Goal: Transaction & Acquisition: Book appointment/travel/reservation

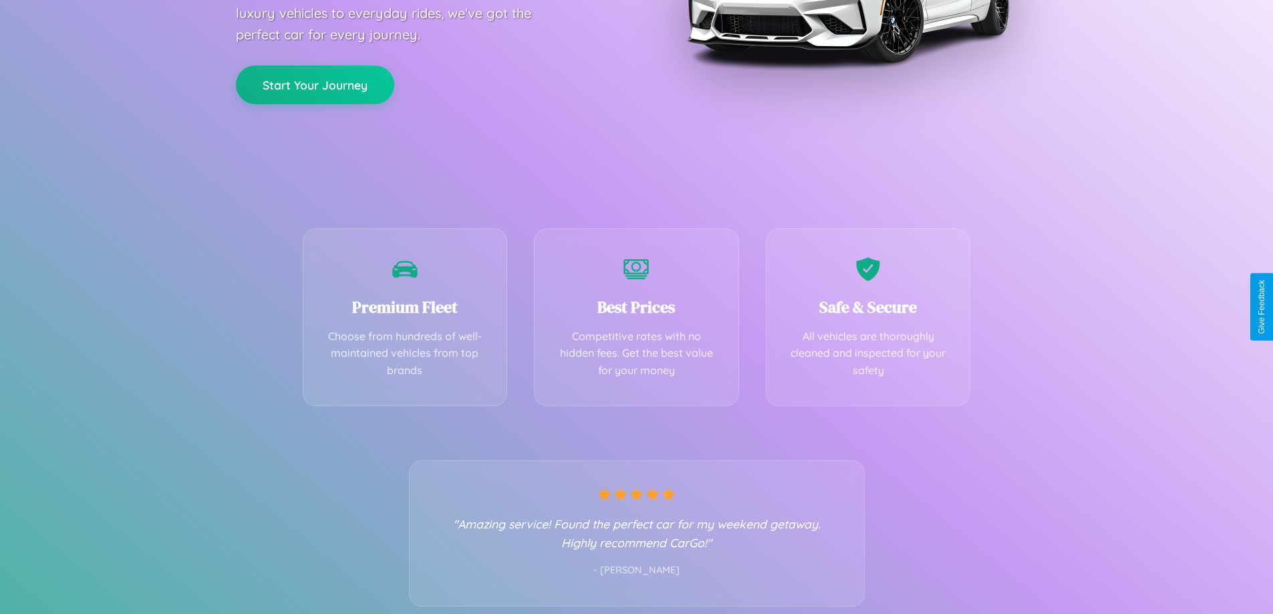
scroll to position [263, 0]
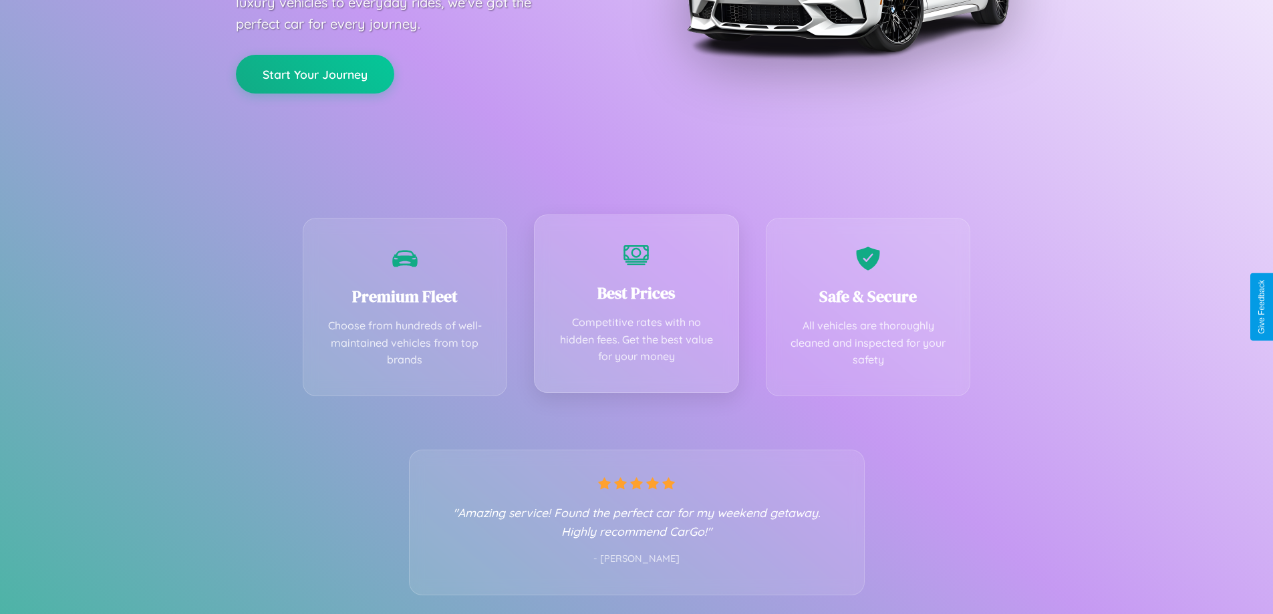
click at [636, 307] on div "Best Prices Competitive rates with no hidden fees. Get the best value for your …" at bounding box center [636, 303] width 205 height 178
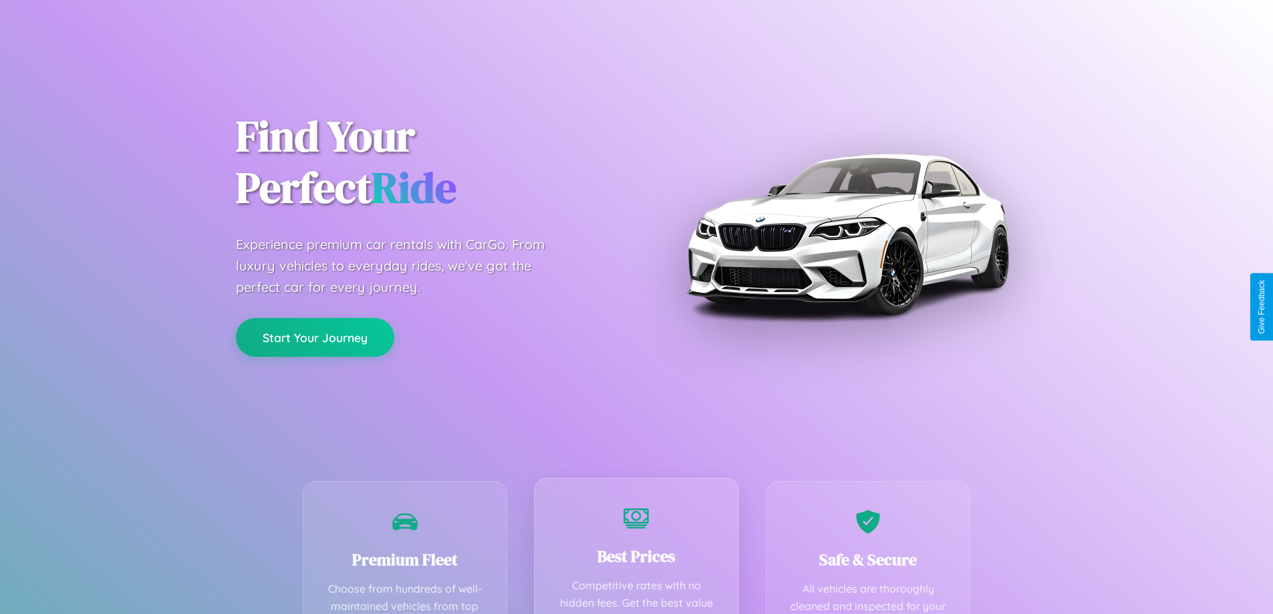
scroll to position [389, 0]
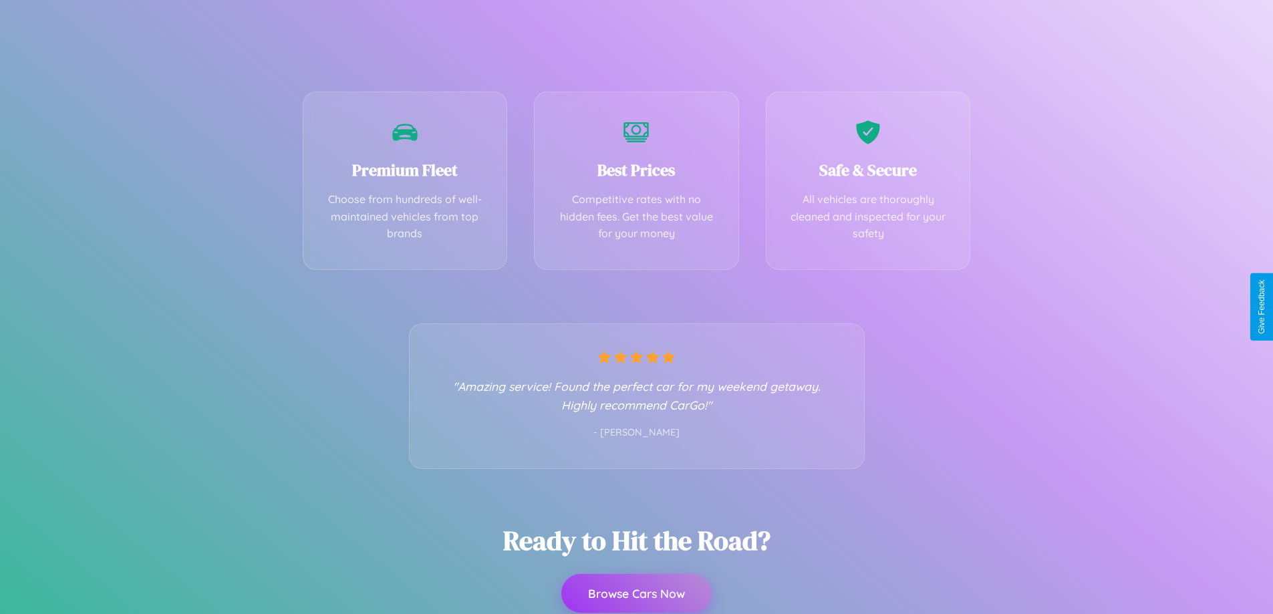
click at [636, 595] on button "Browse Cars Now" at bounding box center [636, 593] width 150 height 39
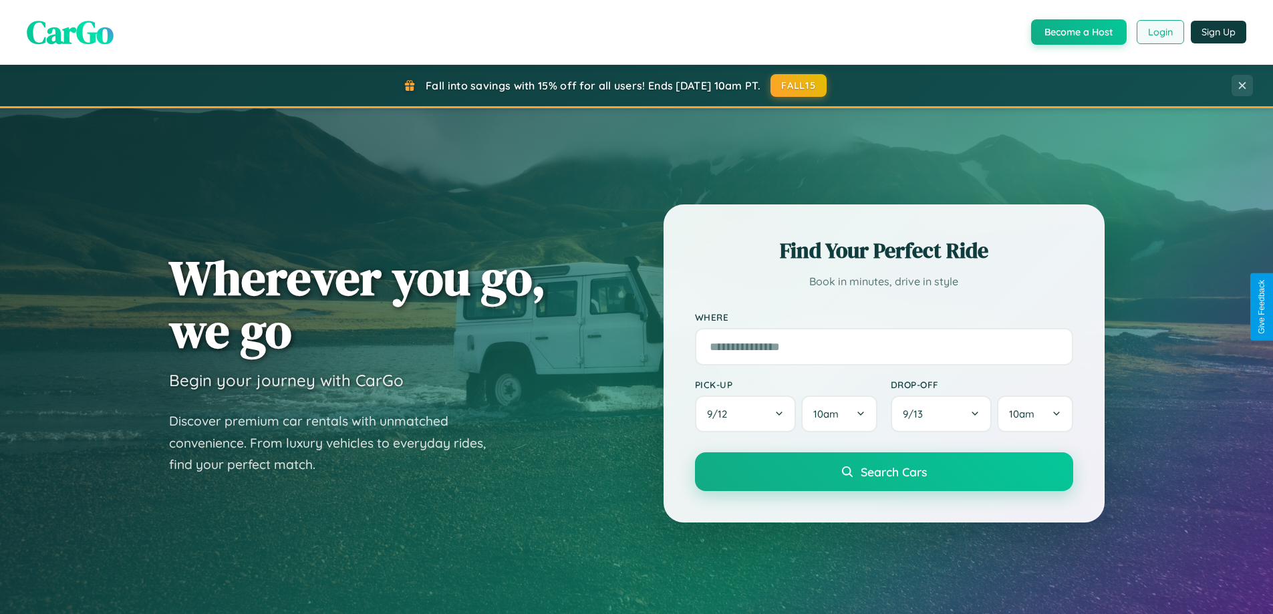
click at [1159, 32] on button "Login" at bounding box center [1159, 32] width 47 height 24
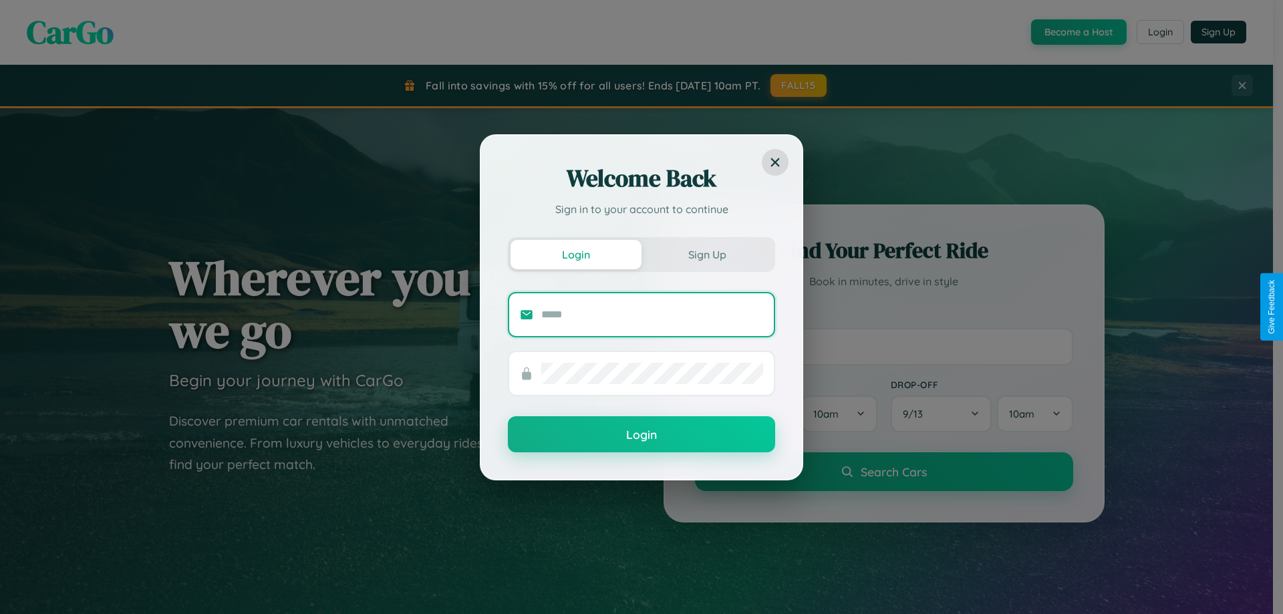
click at [652, 314] on input "text" at bounding box center [652, 314] width 222 height 21
type input "**********"
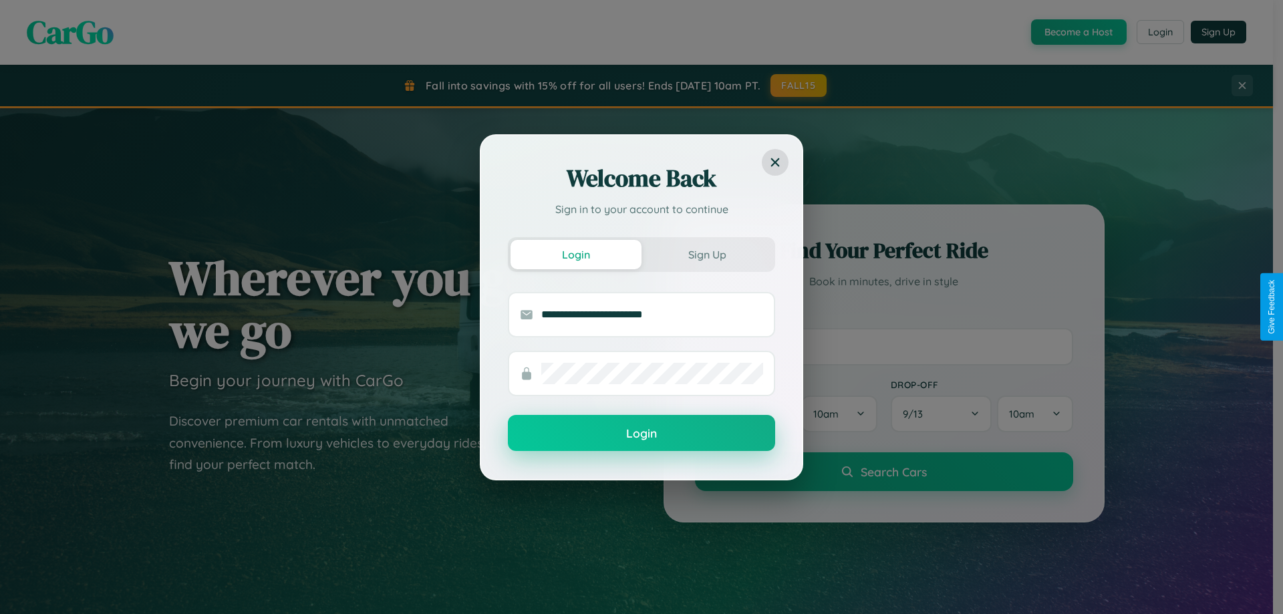
click at [641, 434] on button "Login" at bounding box center [641, 433] width 267 height 36
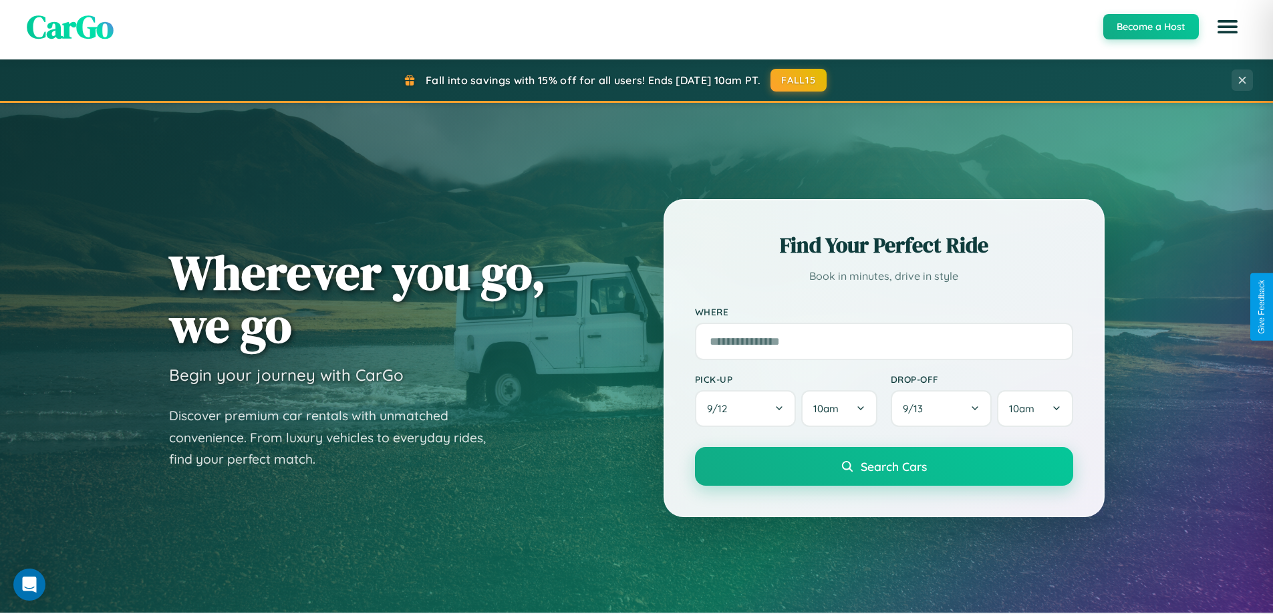
scroll to position [919, 0]
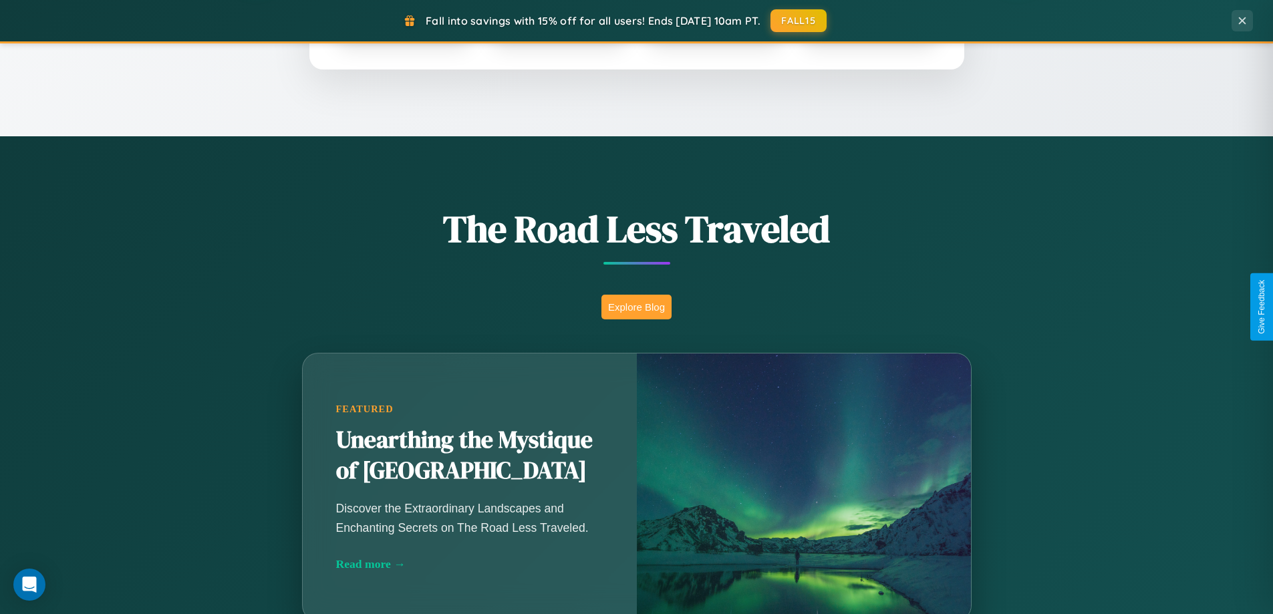
click at [636, 307] on button "Explore Blog" at bounding box center [636, 307] width 70 height 25
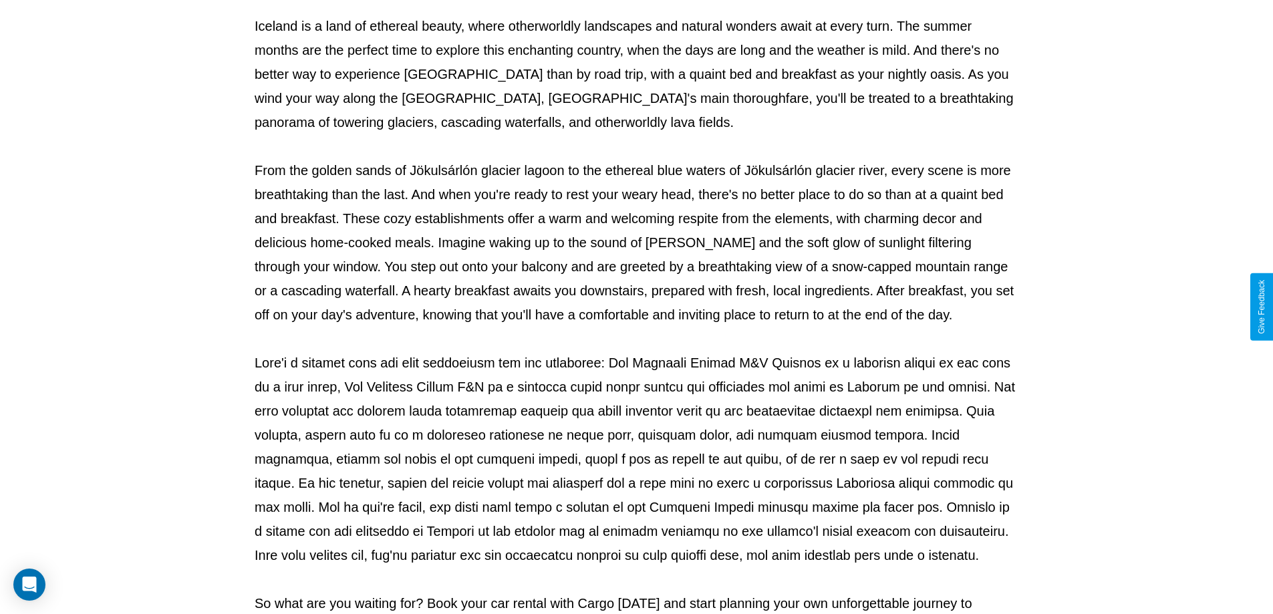
scroll to position [432, 0]
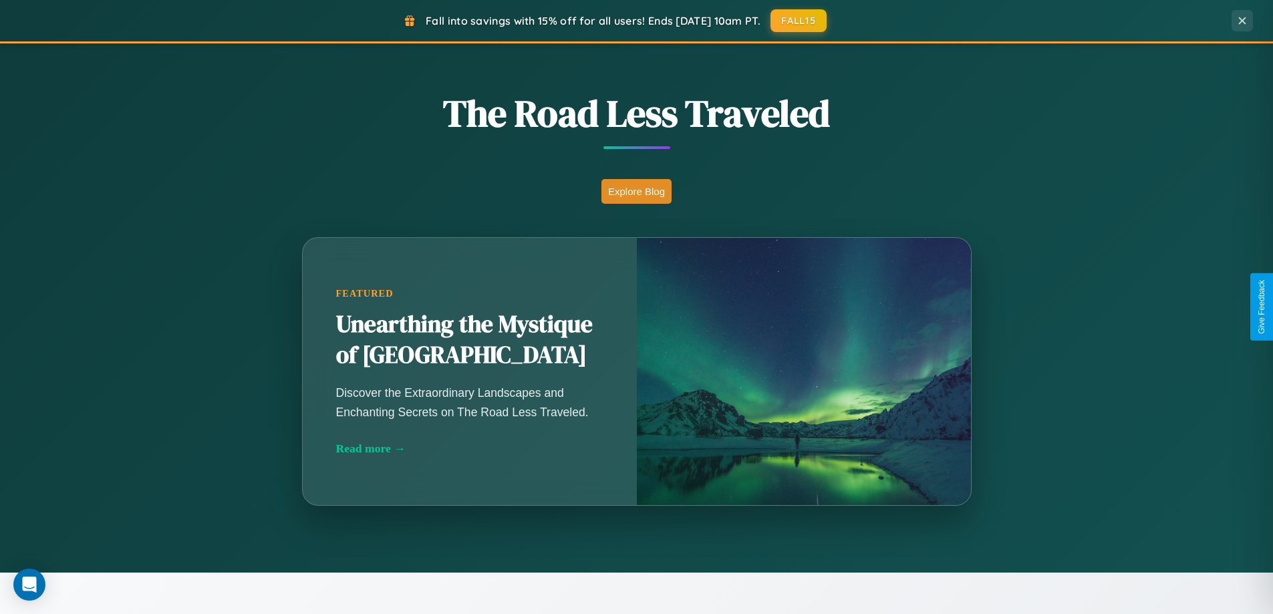
scroll to position [2146, 0]
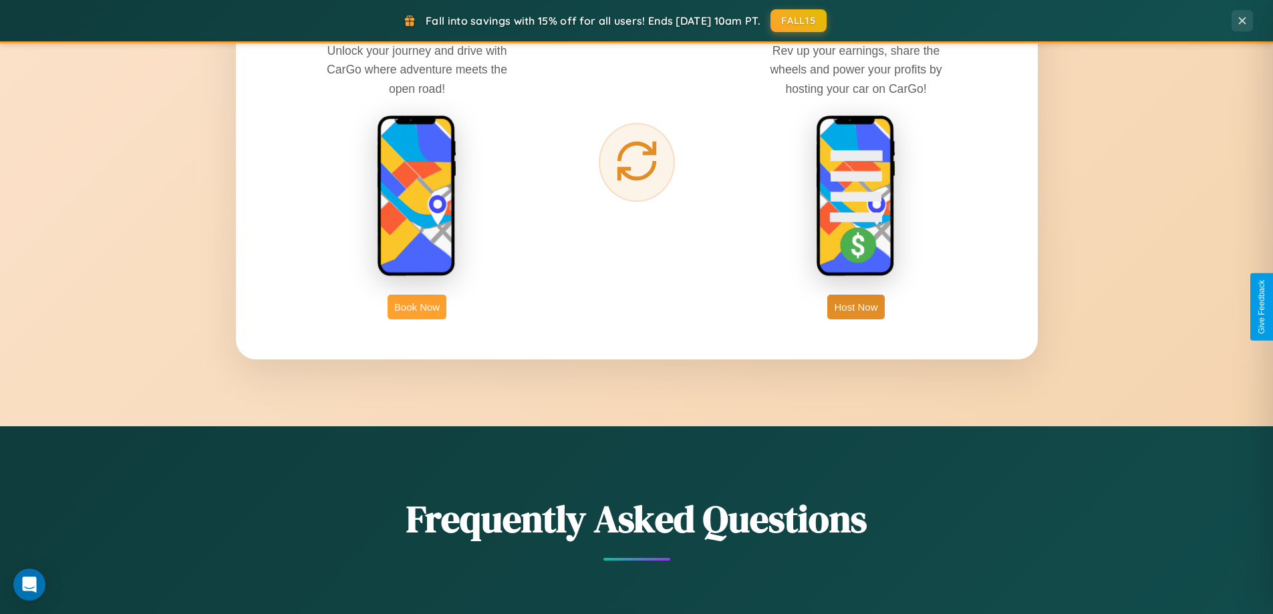
click at [417, 307] on button "Book Now" at bounding box center [416, 307] width 59 height 25
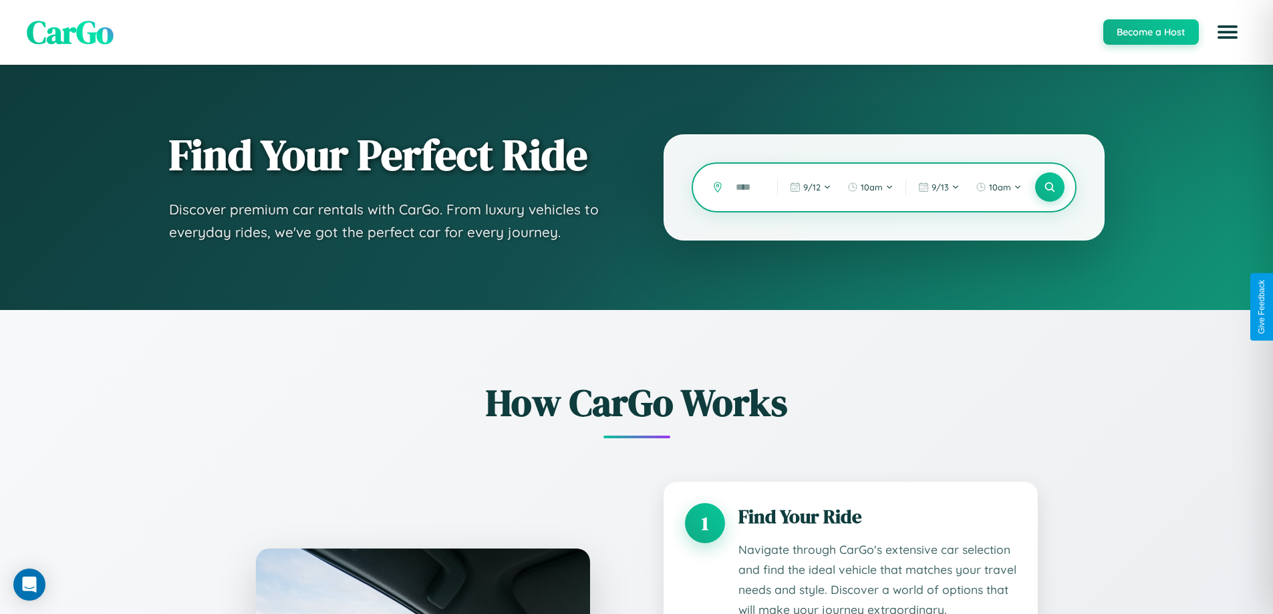
click at [746, 187] on input "text" at bounding box center [746, 187] width 35 height 23
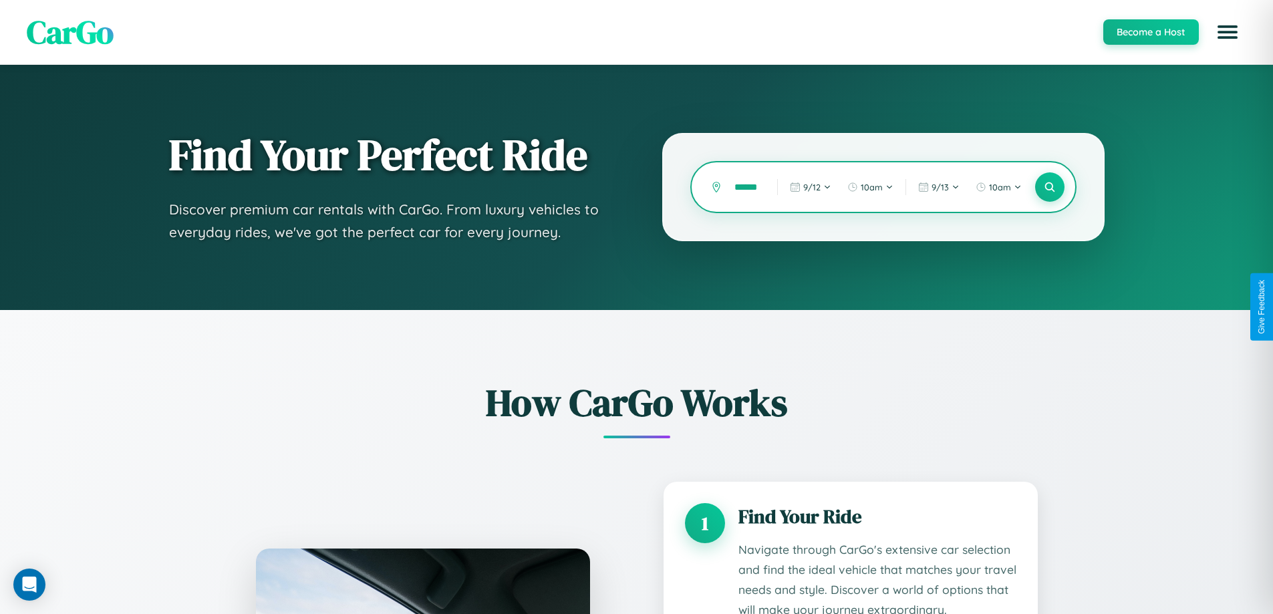
scroll to position [0, 9]
type input "******"
click at [1049, 187] on icon at bounding box center [1049, 187] width 13 height 13
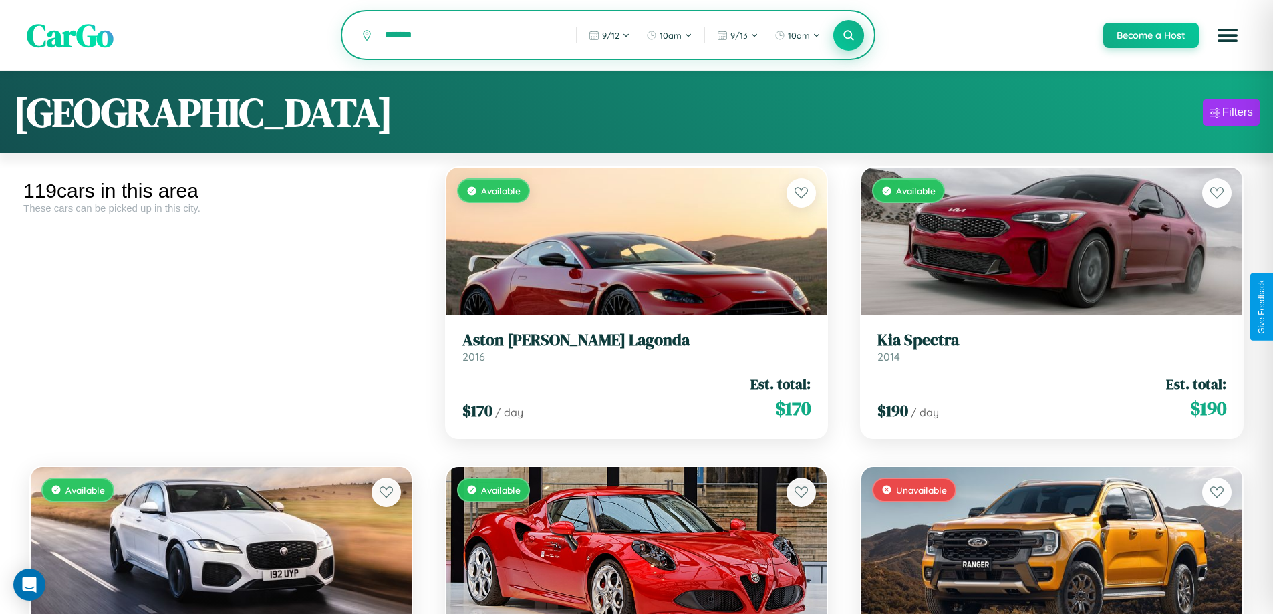
type input "*******"
click at [848, 36] on icon at bounding box center [848, 35] width 13 height 13
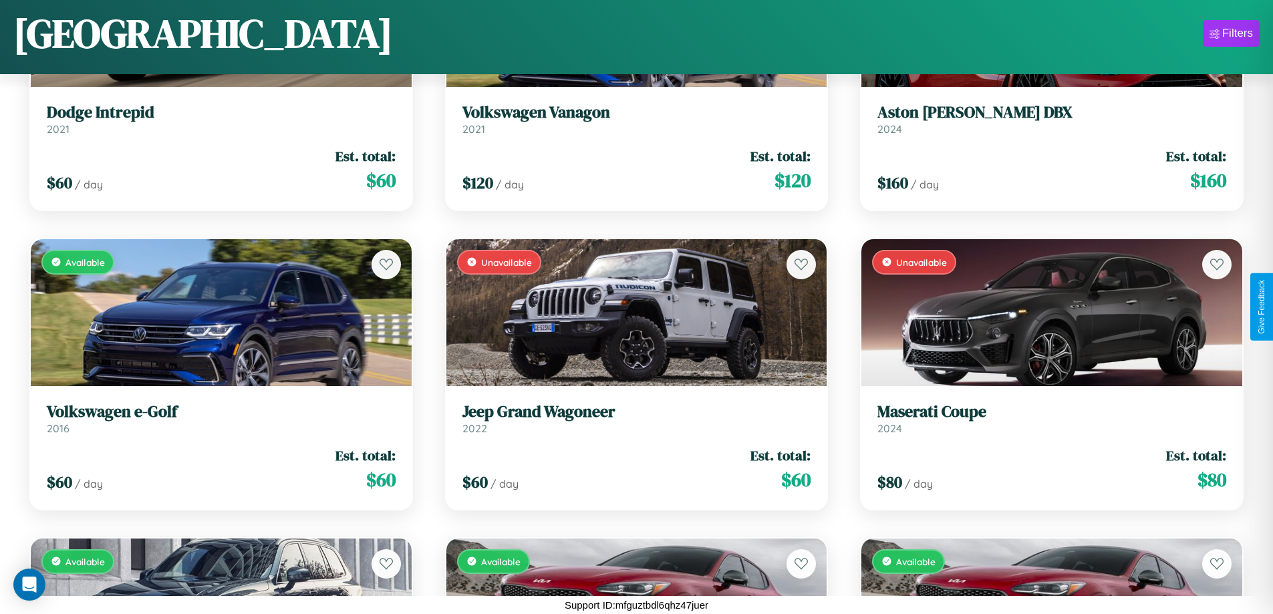
scroll to position [1384, 0]
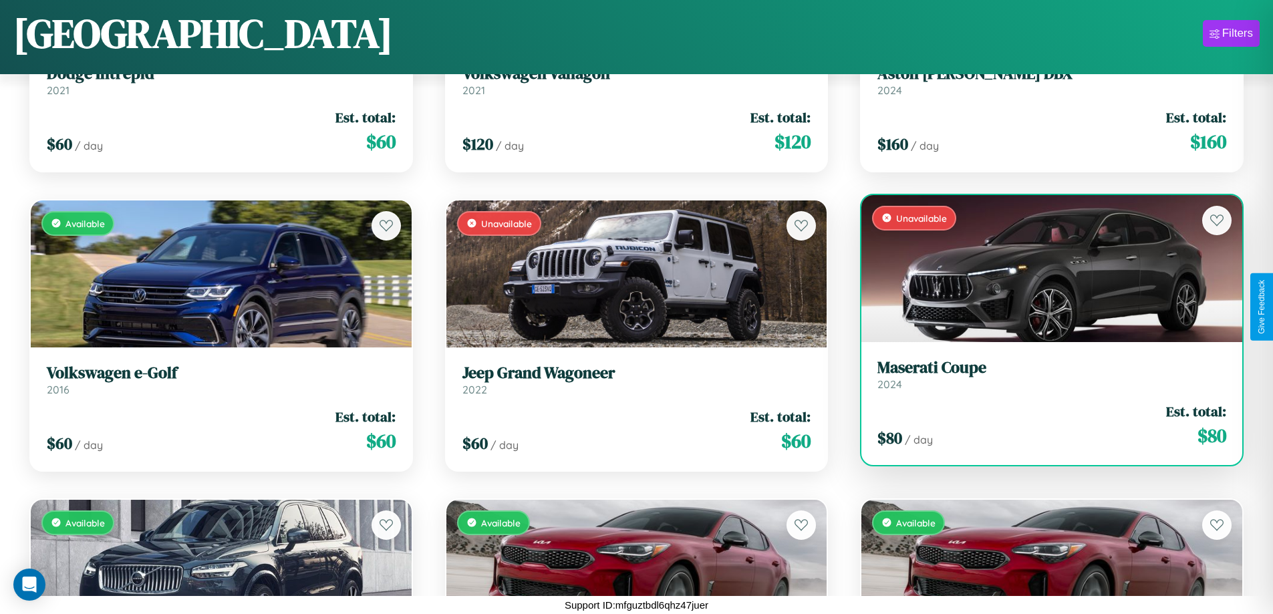
click at [1043, 268] on div "Unavailable" at bounding box center [1051, 268] width 381 height 147
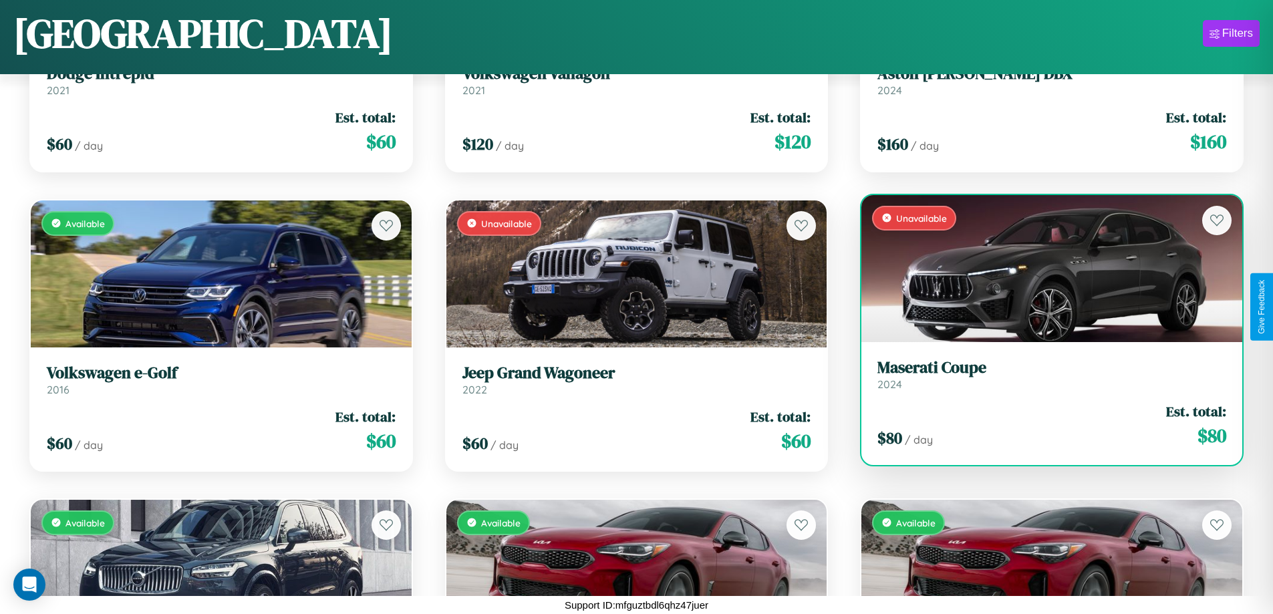
click at [1043, 268] on div "Unavailable" at bounding box center [1051, 268] width 381 height 147
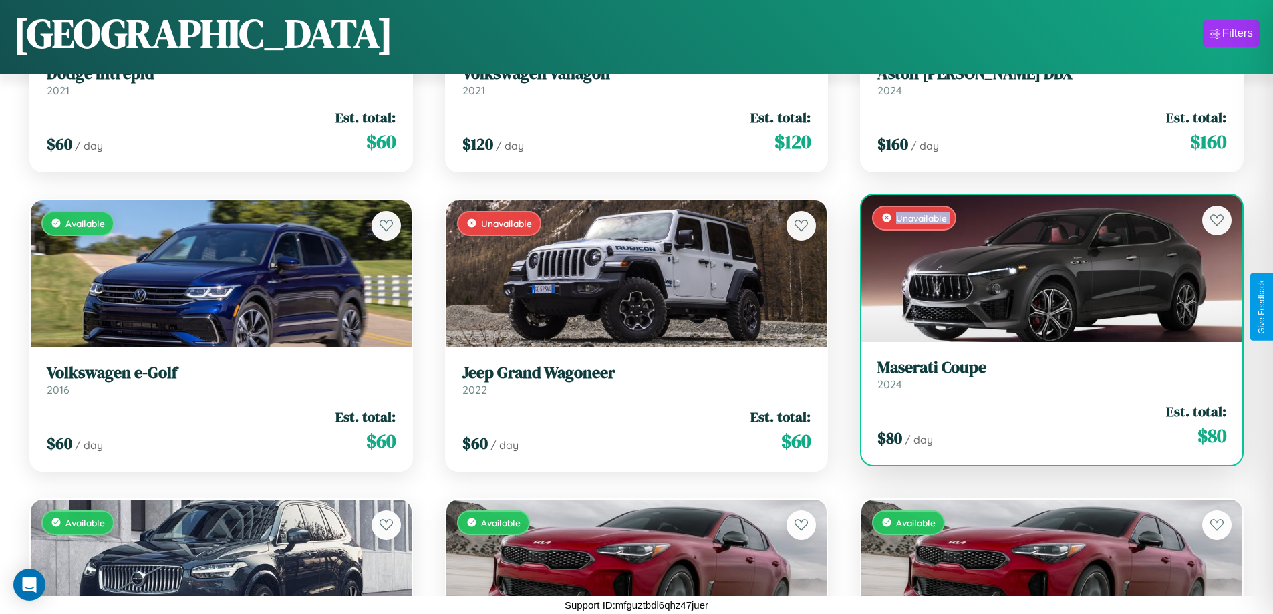
click at [1043, 268] on div "Unavailable" at bounding box center [1051, 268] width 381 height 147
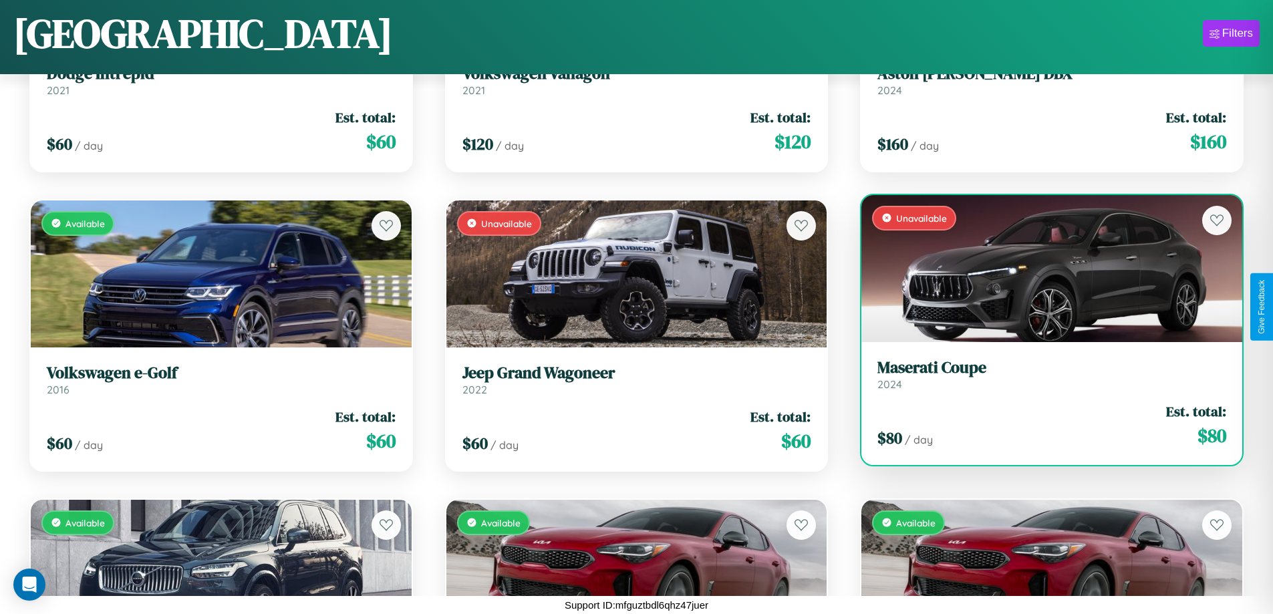
click at [1043, 268] on div "Unavailable" at bounding box center [1051, 268] width 381 height 147
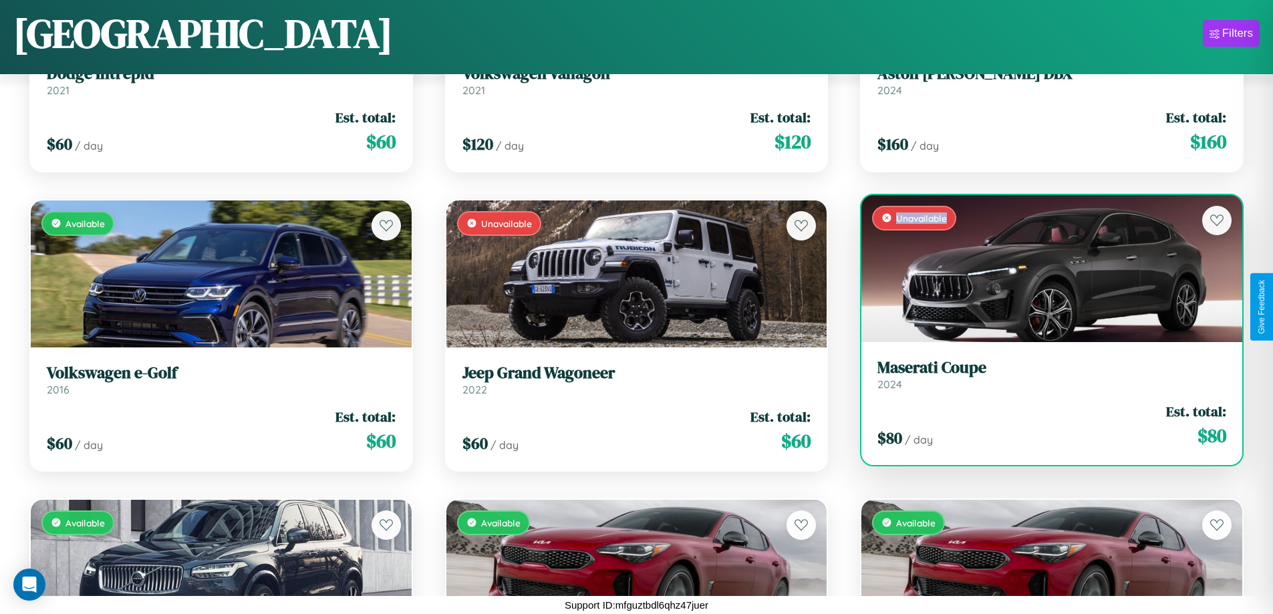
click at [1043, 268] on div "Unavailable" at bounding box center [1051, 268] width 381 height 147
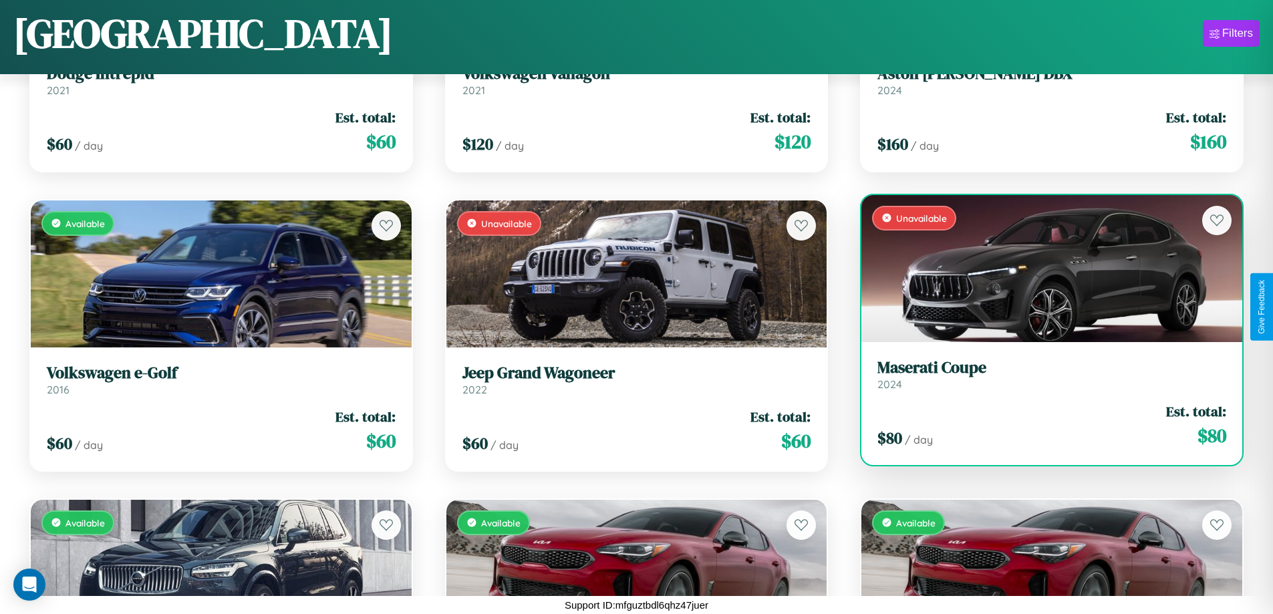
click at [1043, 374] on h3 "Maserati Coupe" at bounding box center [1051, 367] width 349 height 19
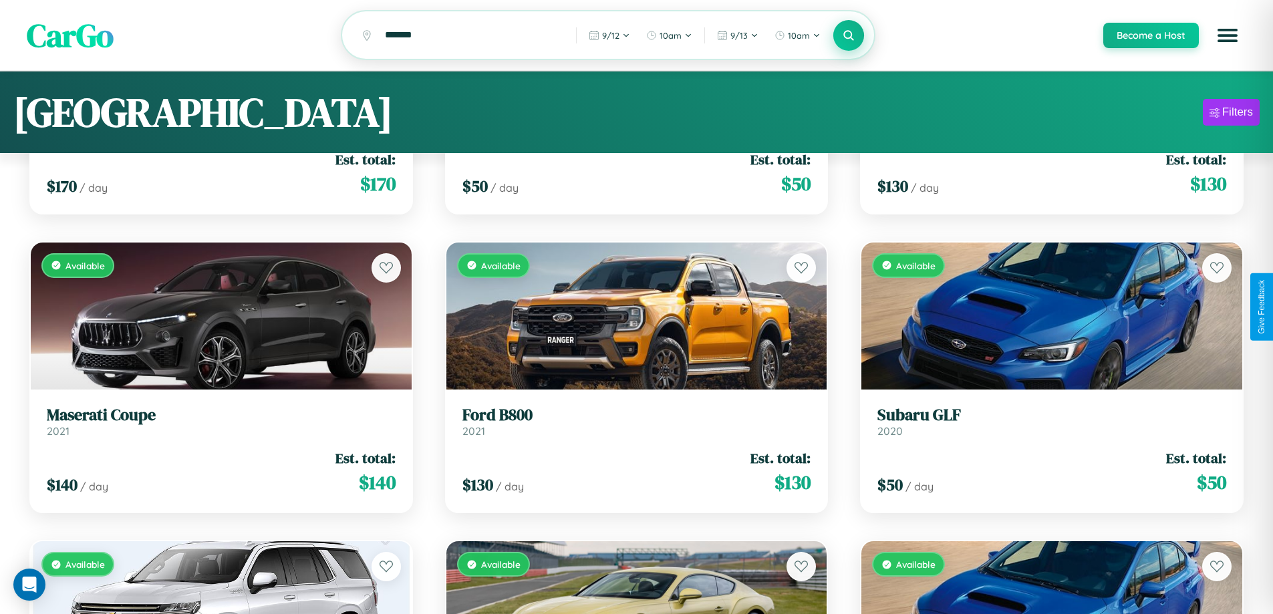
scroll to position [0, 0]
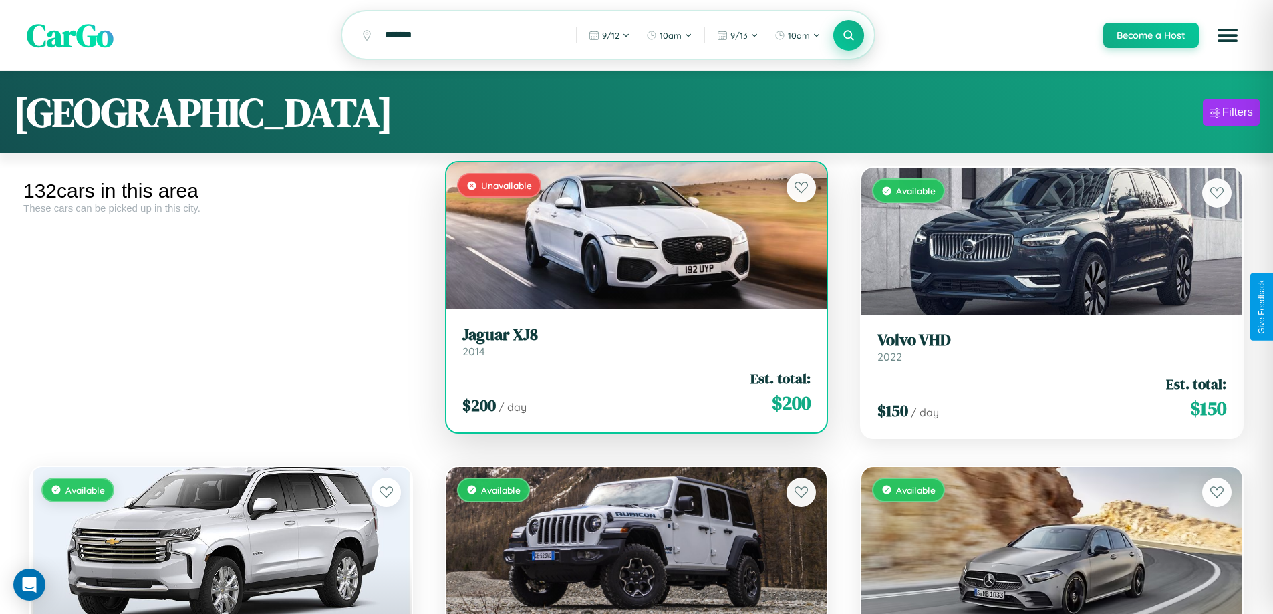
click at [631, 343] on h3 "Jaguar XJ8" at bounding box center [636, 334] width 349 height 19
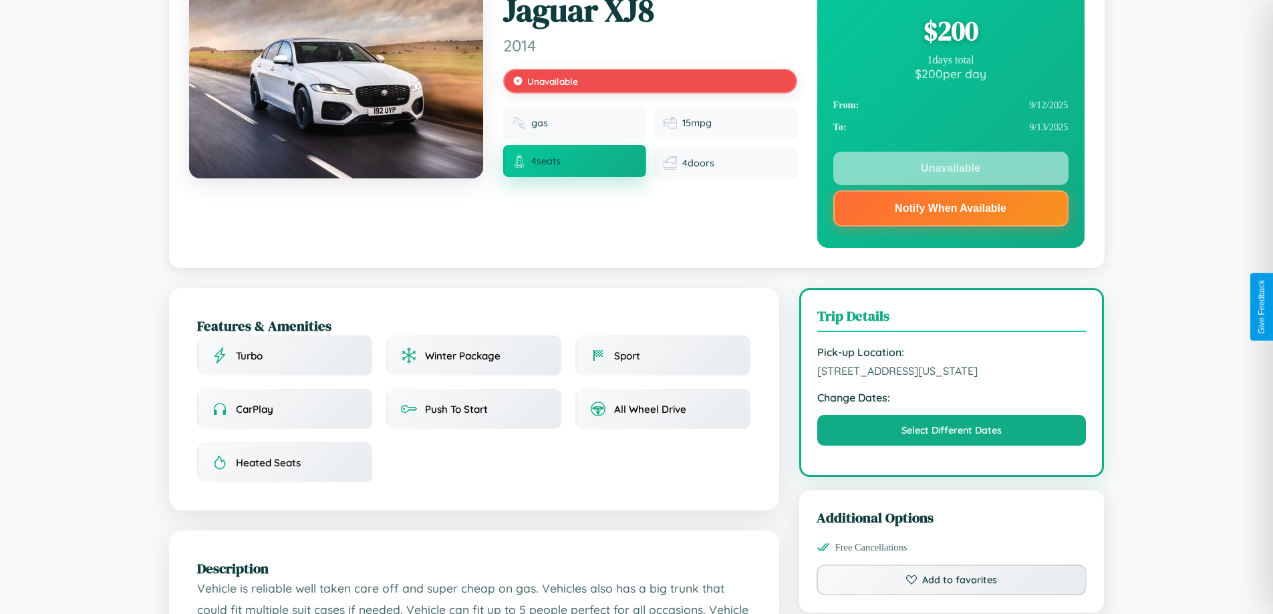
scroll to position [494, 0]
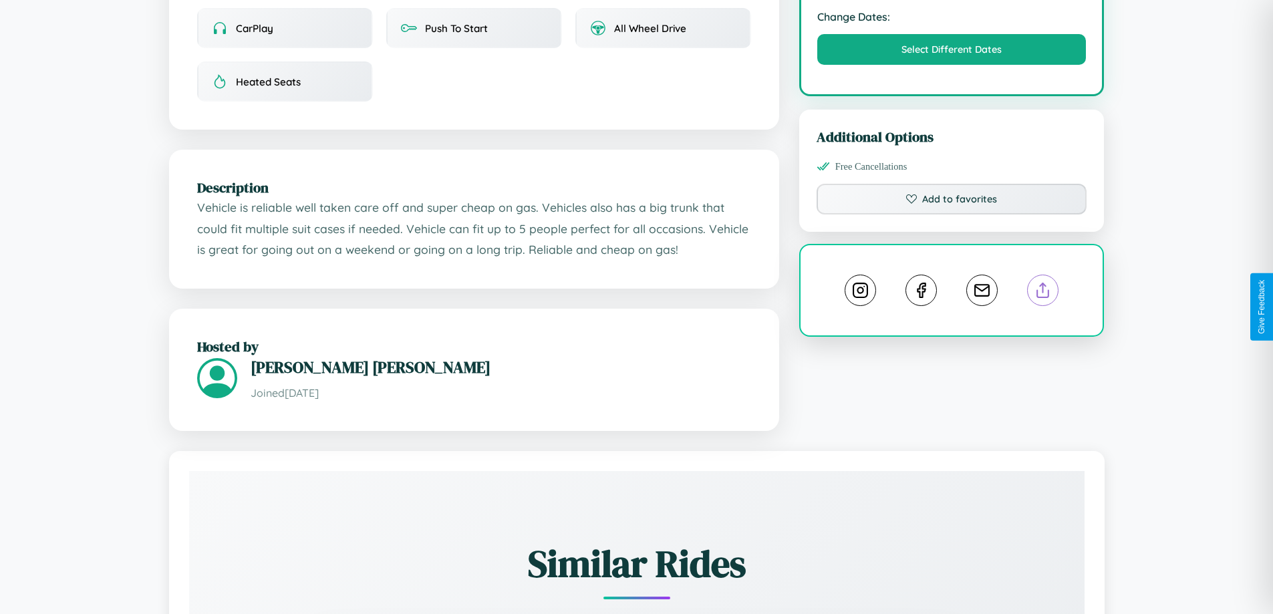
click at [1043, 293] on line at bounding box center [1043, 287] width 0 height 9
